Goal: Understand process/instructions: Learn how to perform a task or action

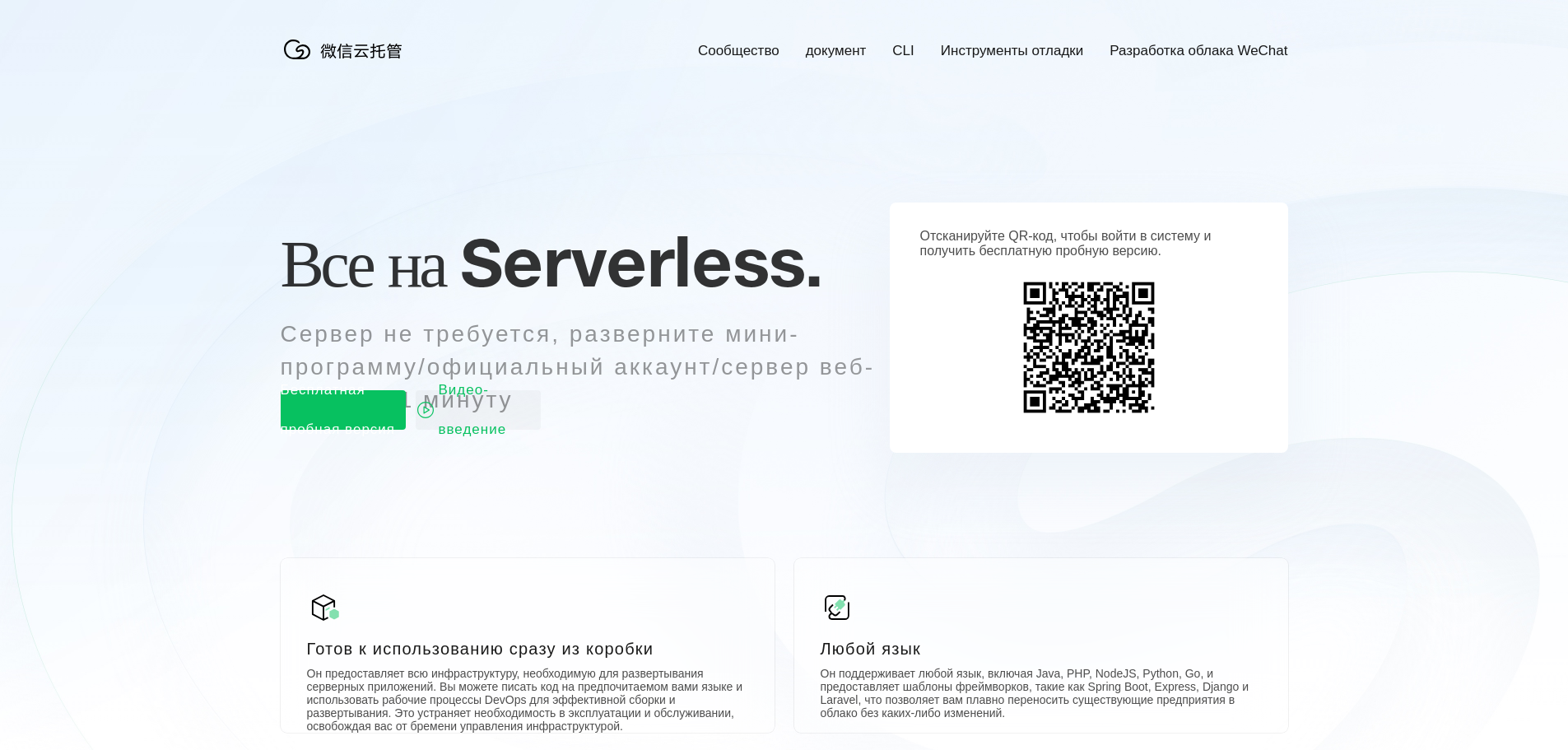
click at [1096, 110] on icon at bounding box center [784, 444] width 1580 height 889
click at [1079, 307] on img at bounding box center [1088, 348] width 150 height 150
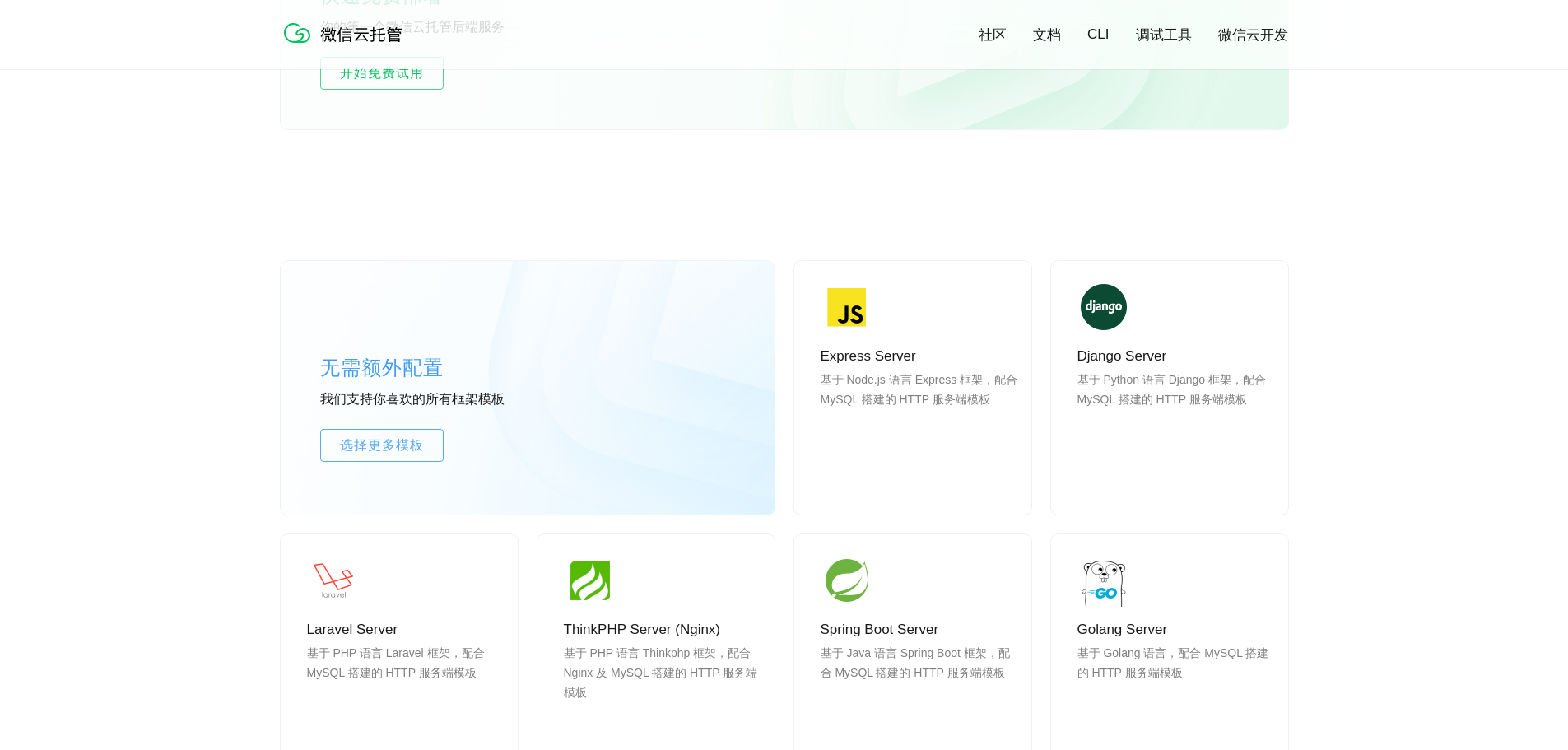
scroll to position [1236, 0]
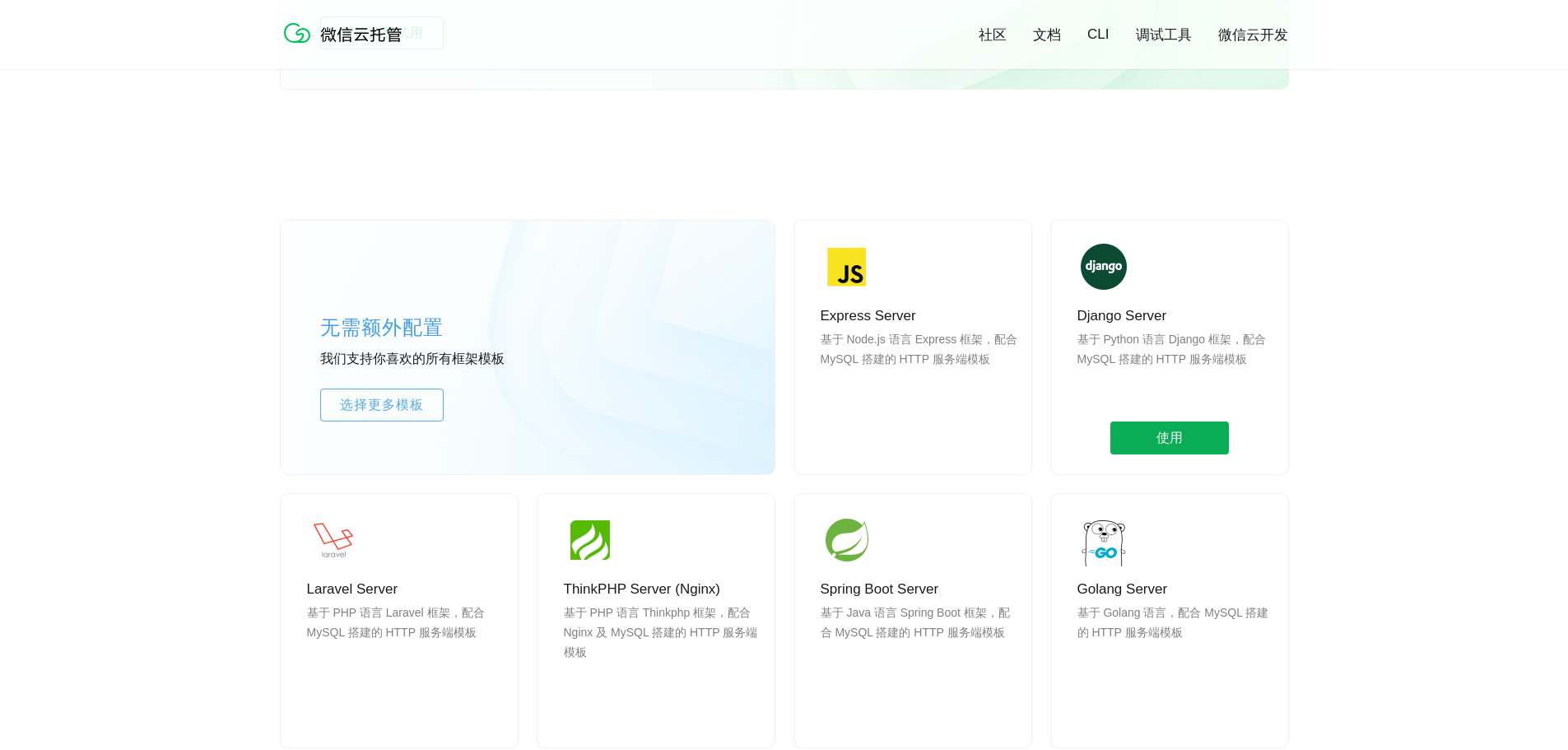
click at [1185, 434] on span "使用" at bounding box center [1170, 437] width 119 height 33
